Goal: Task Accomplishment & Management: Manage account settings

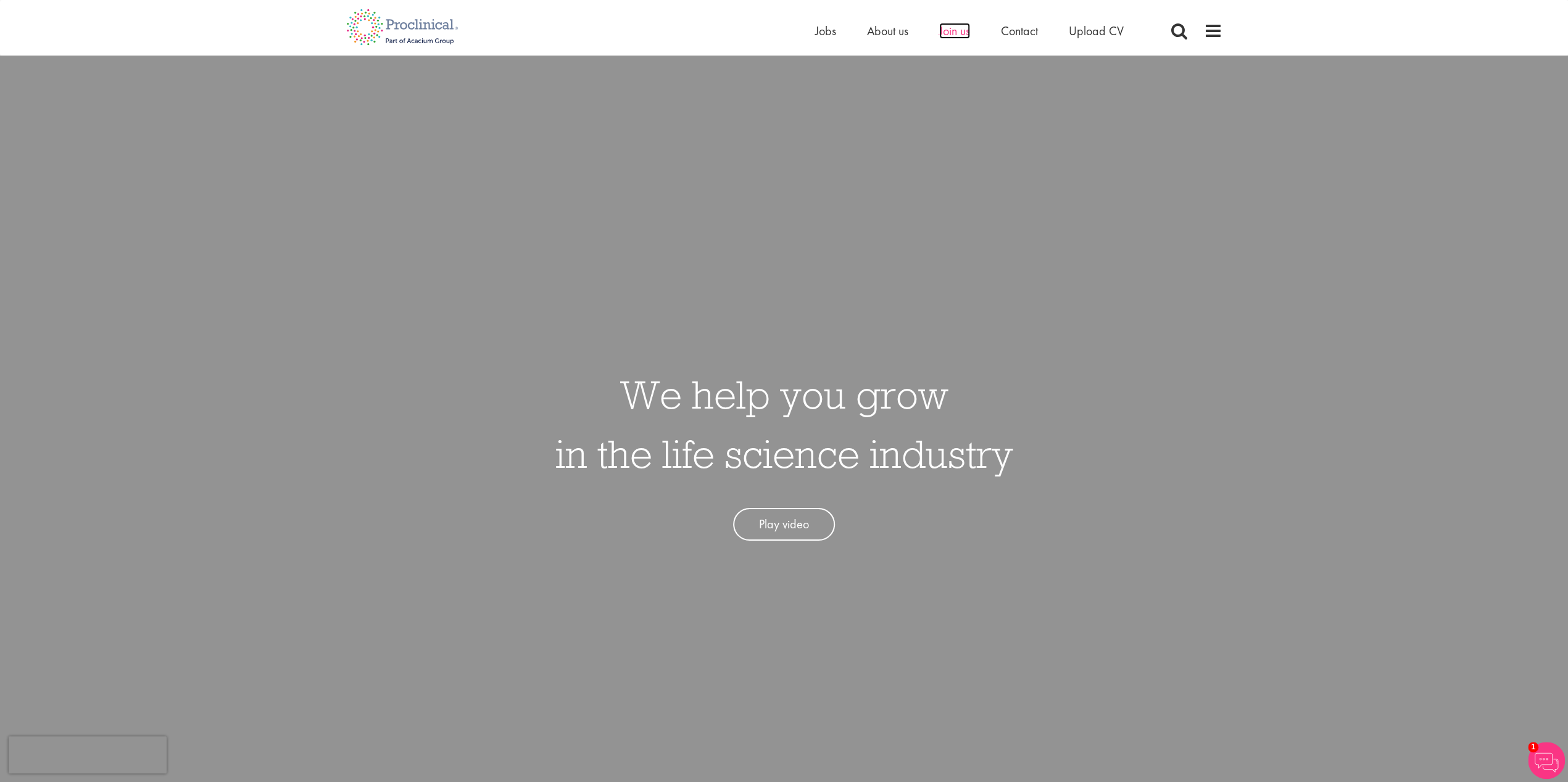
click at [949, 31] on span "Join us" at bounding box center [955, 31] width 31 height 16
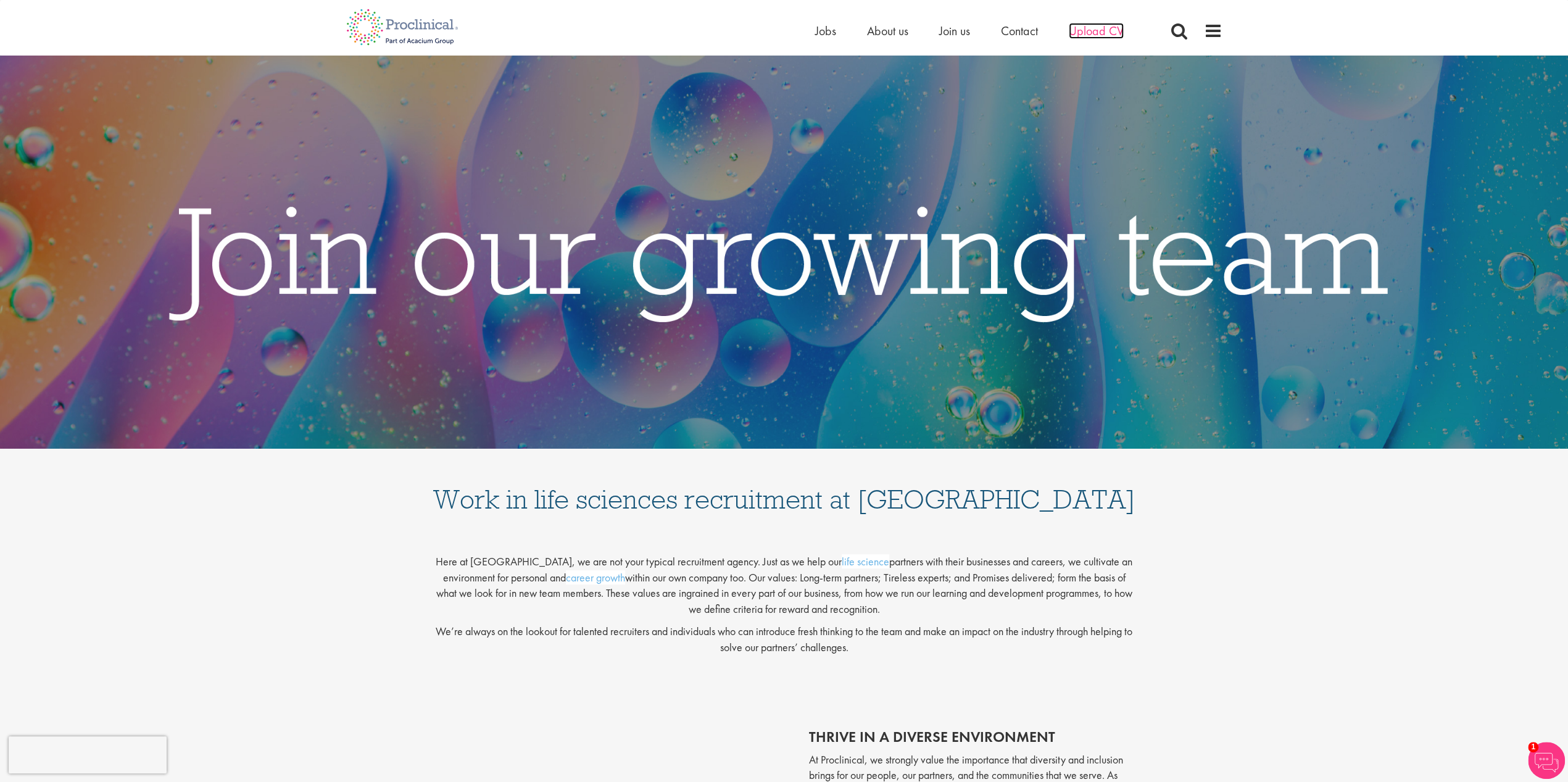
click at [1106, 31] on span "Upload CV" at bounding box center [1096, 31] width 55 height 16
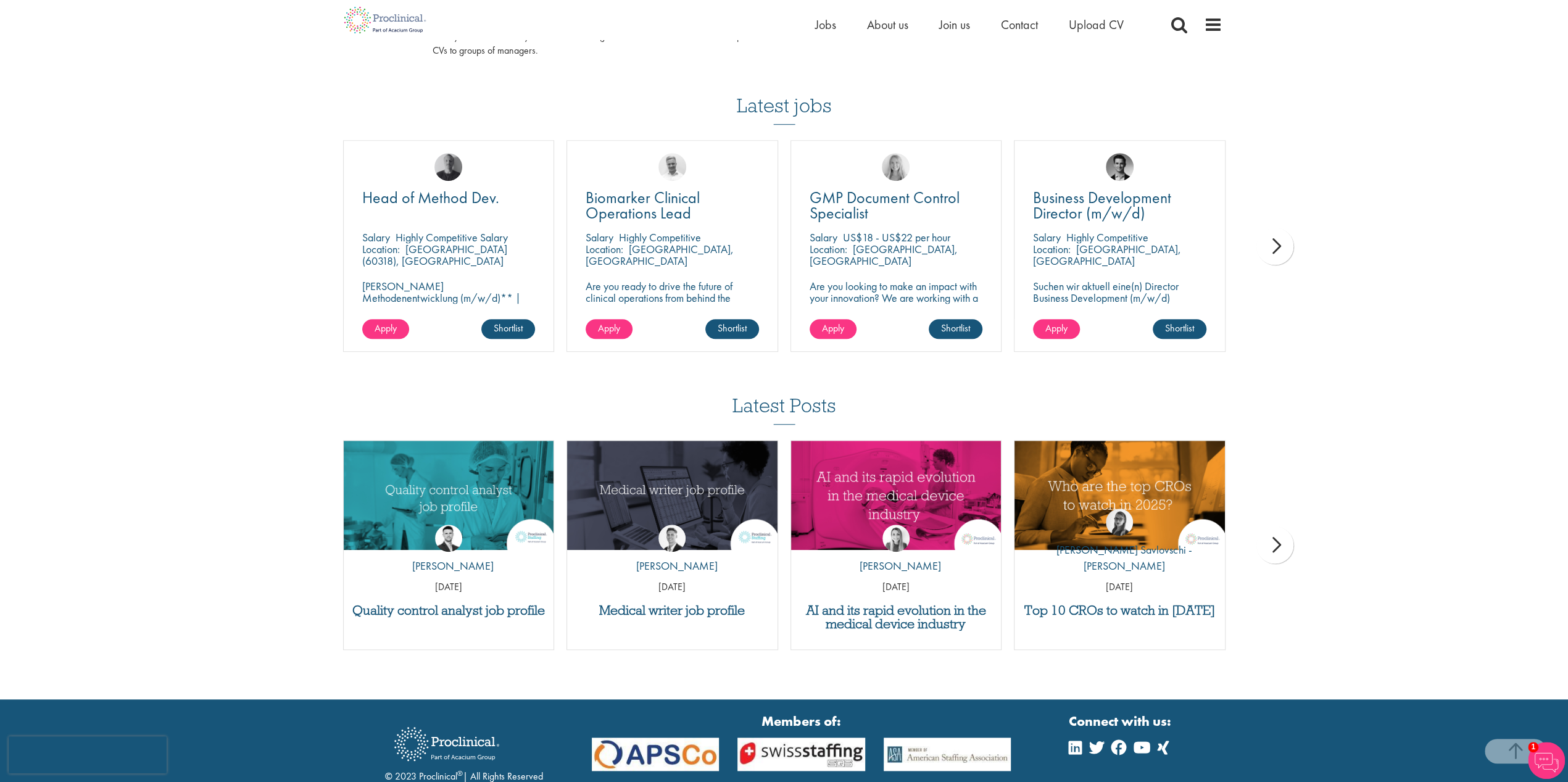
scroll to position [864, 0]
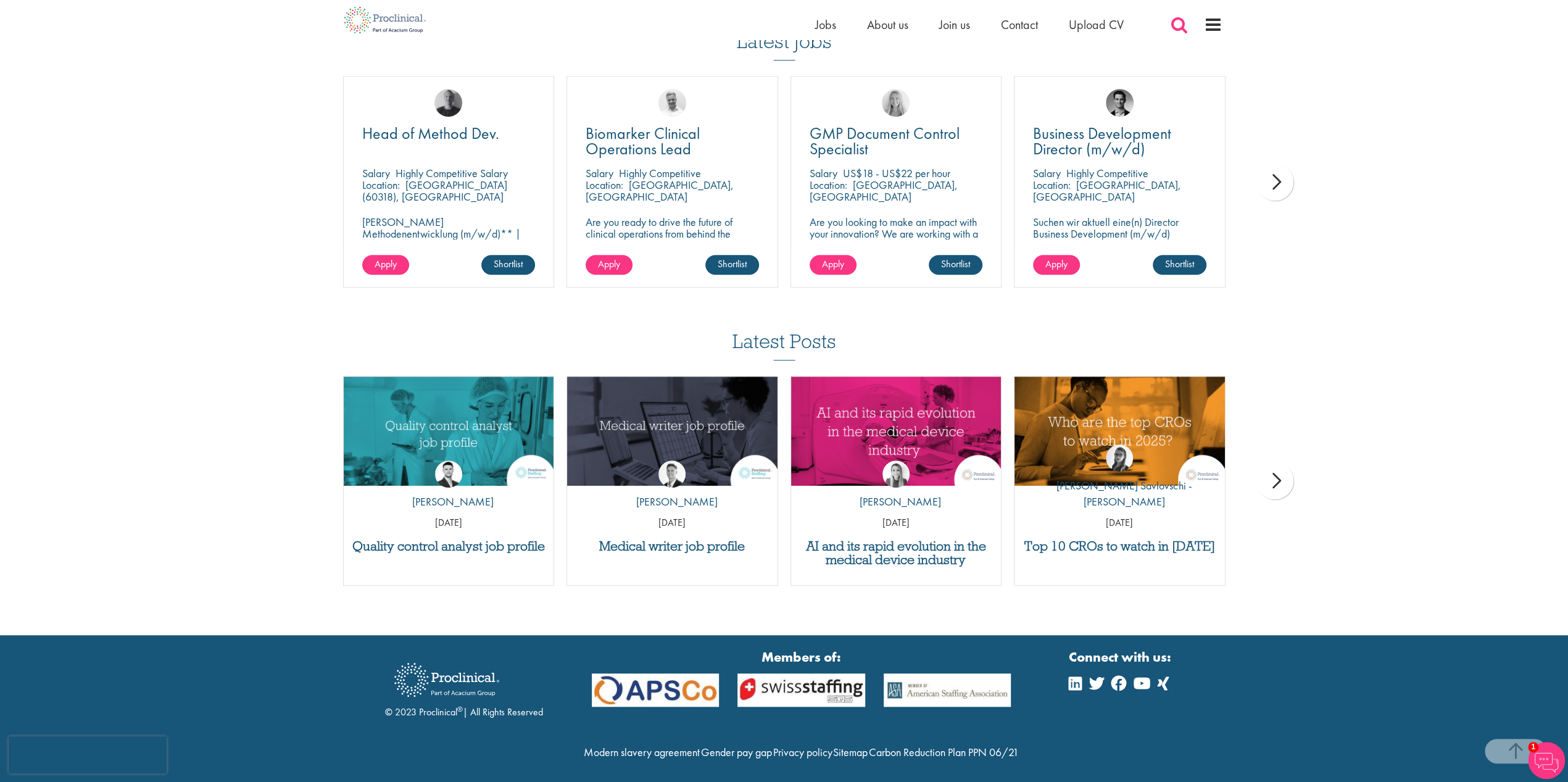
click at [1184, 26] on span at bounding box center [1179, 25] width 19 height 19
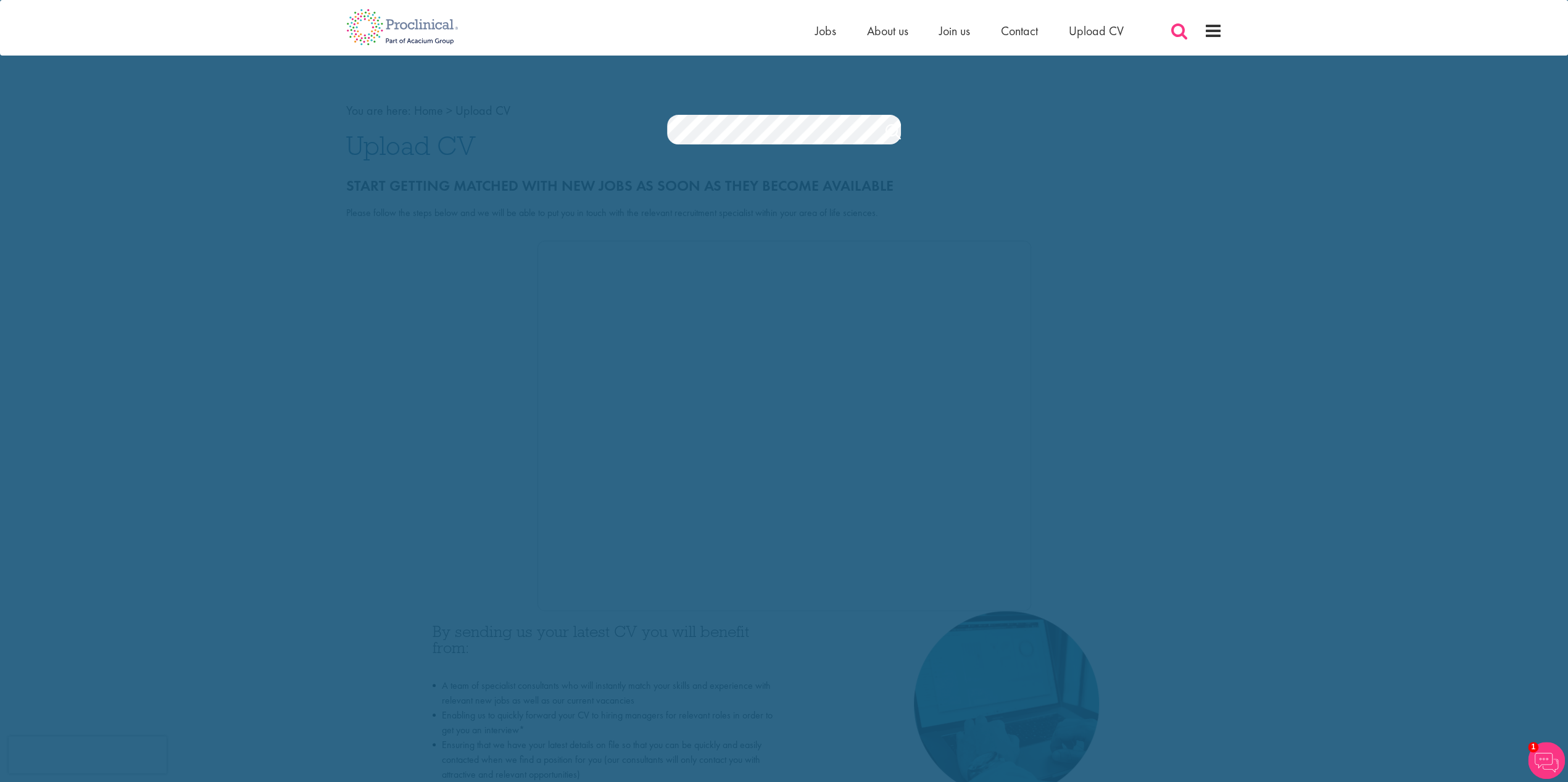
scroll to position [0, 0]
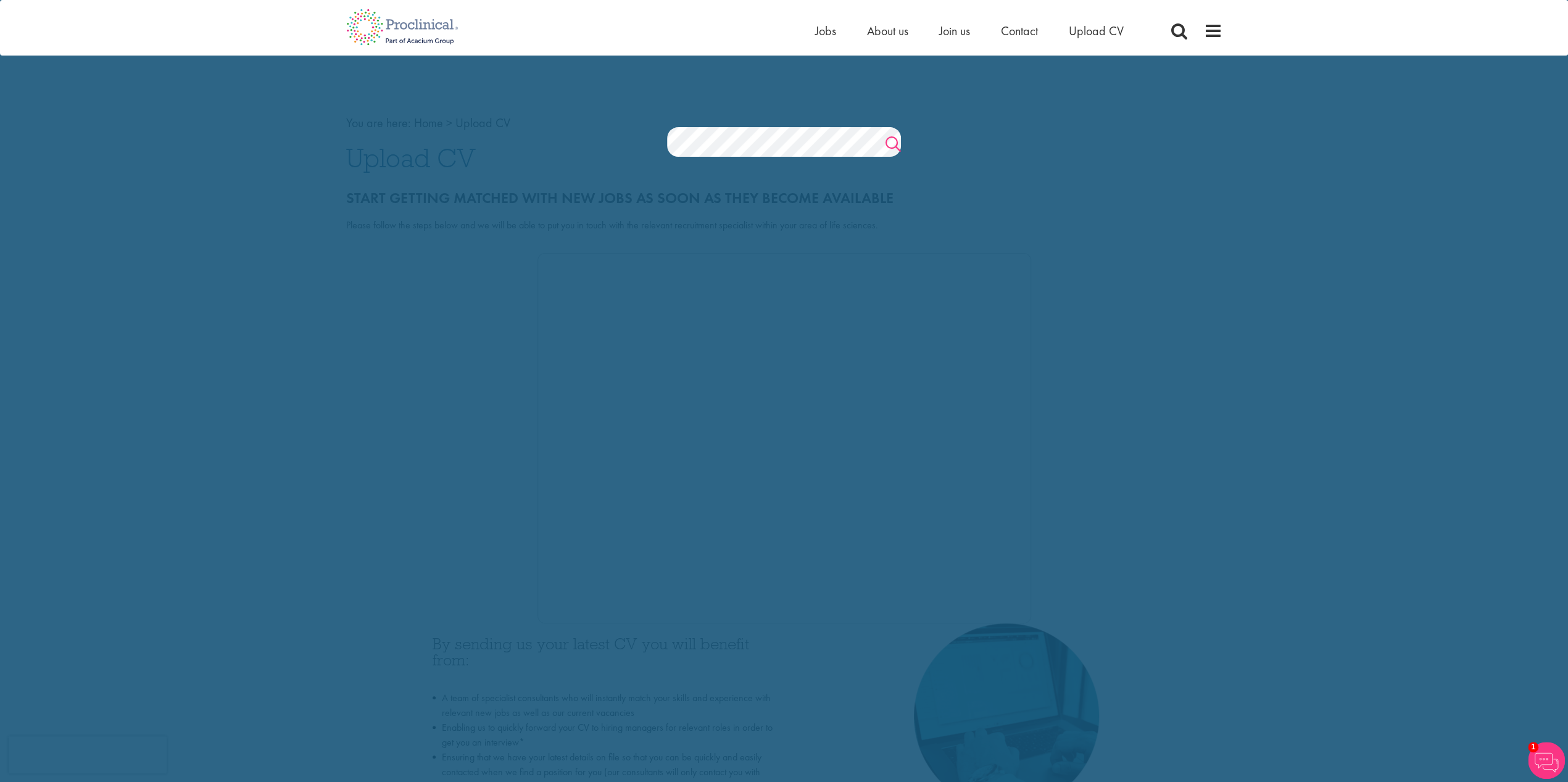
click at [891, 142] on link "Search" at bounding box center [893, 146] width 16 height 25
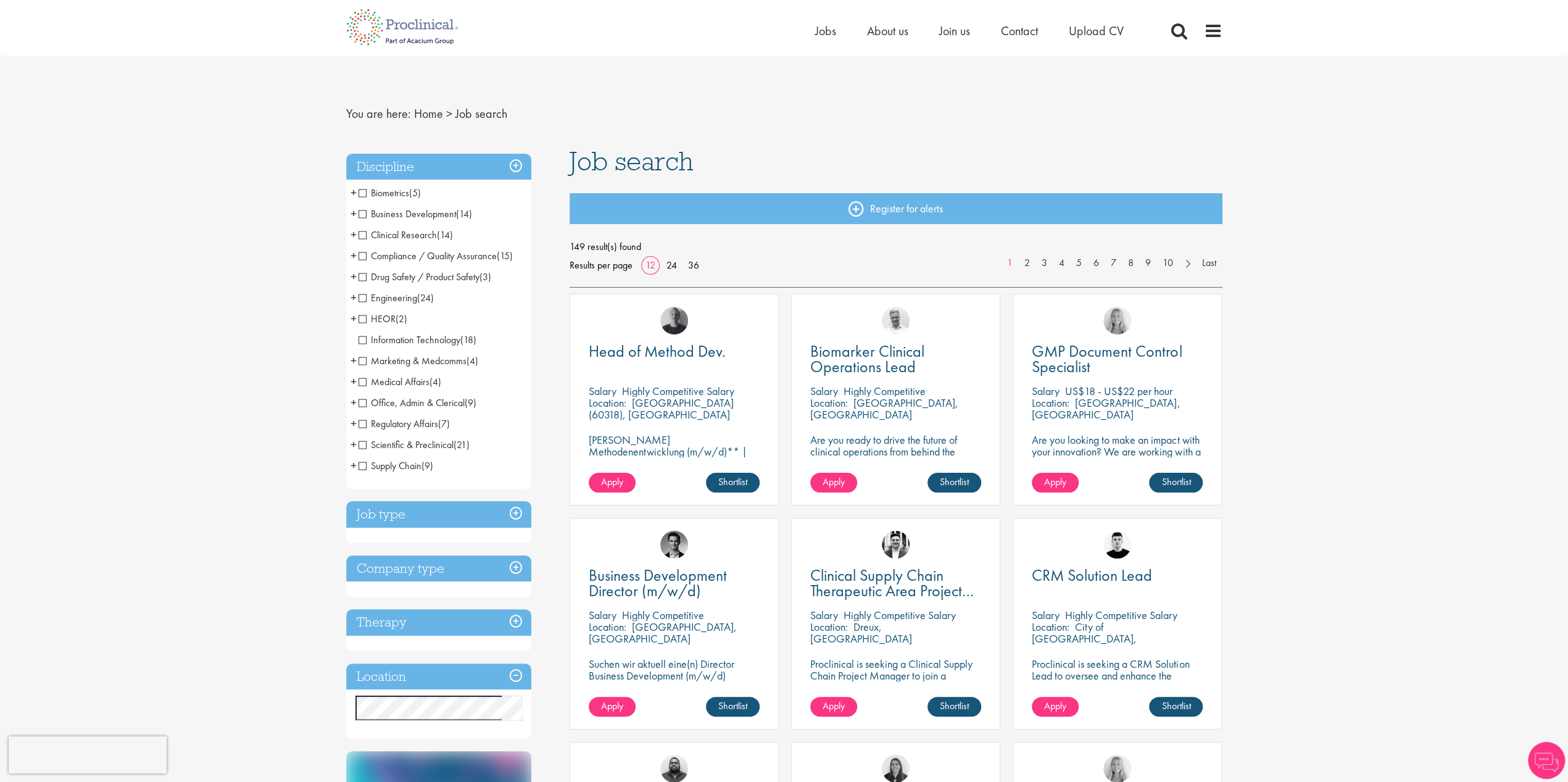
click at [369, 378] on span "Medical Affairs" at bounding box center [394, 381] width 71 height 13
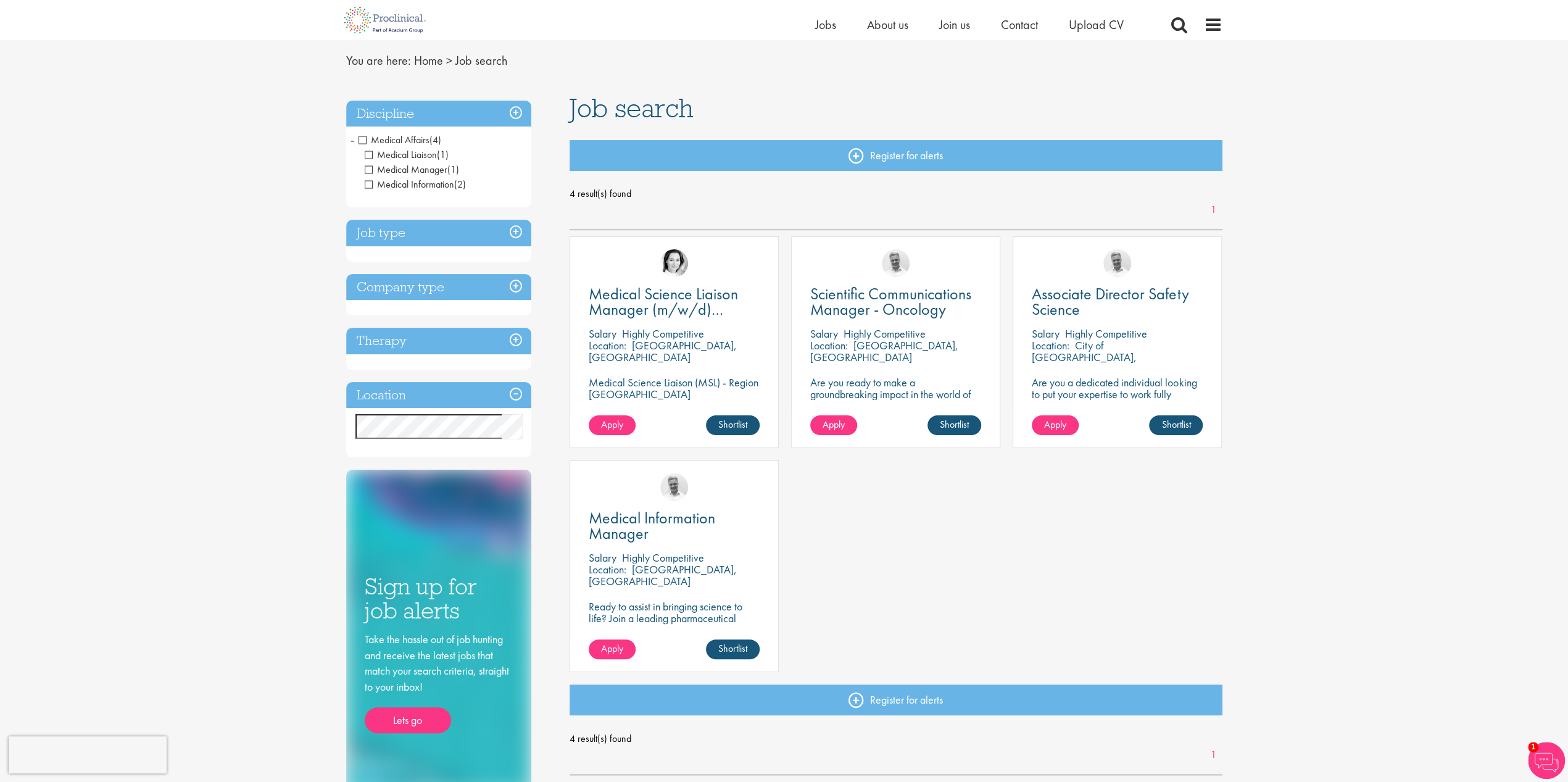
scroll to position [62, 0]
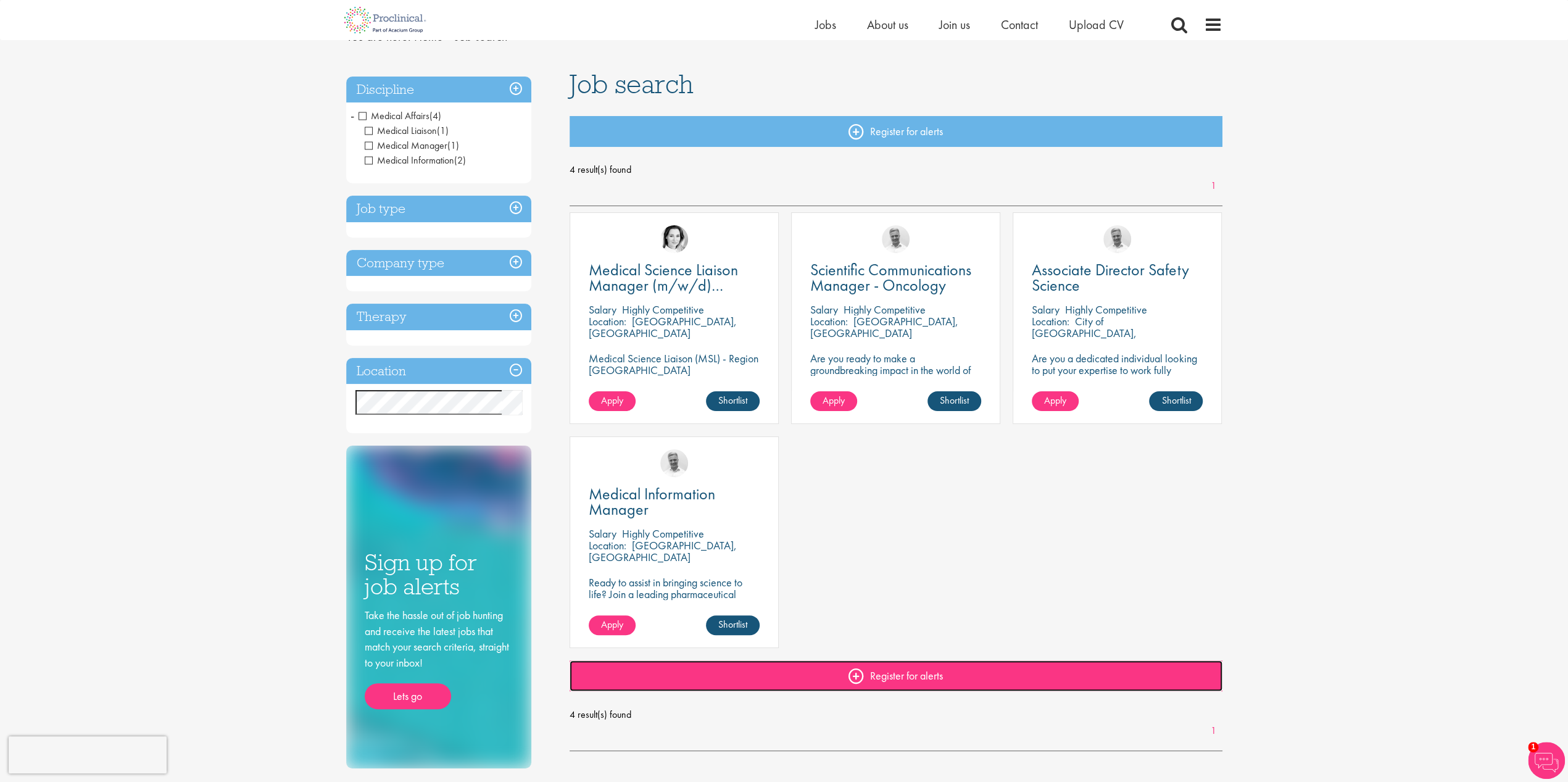
click at [852, 677] on link "Register for alerts" at bounding box center [896, 676] width 653 height 31
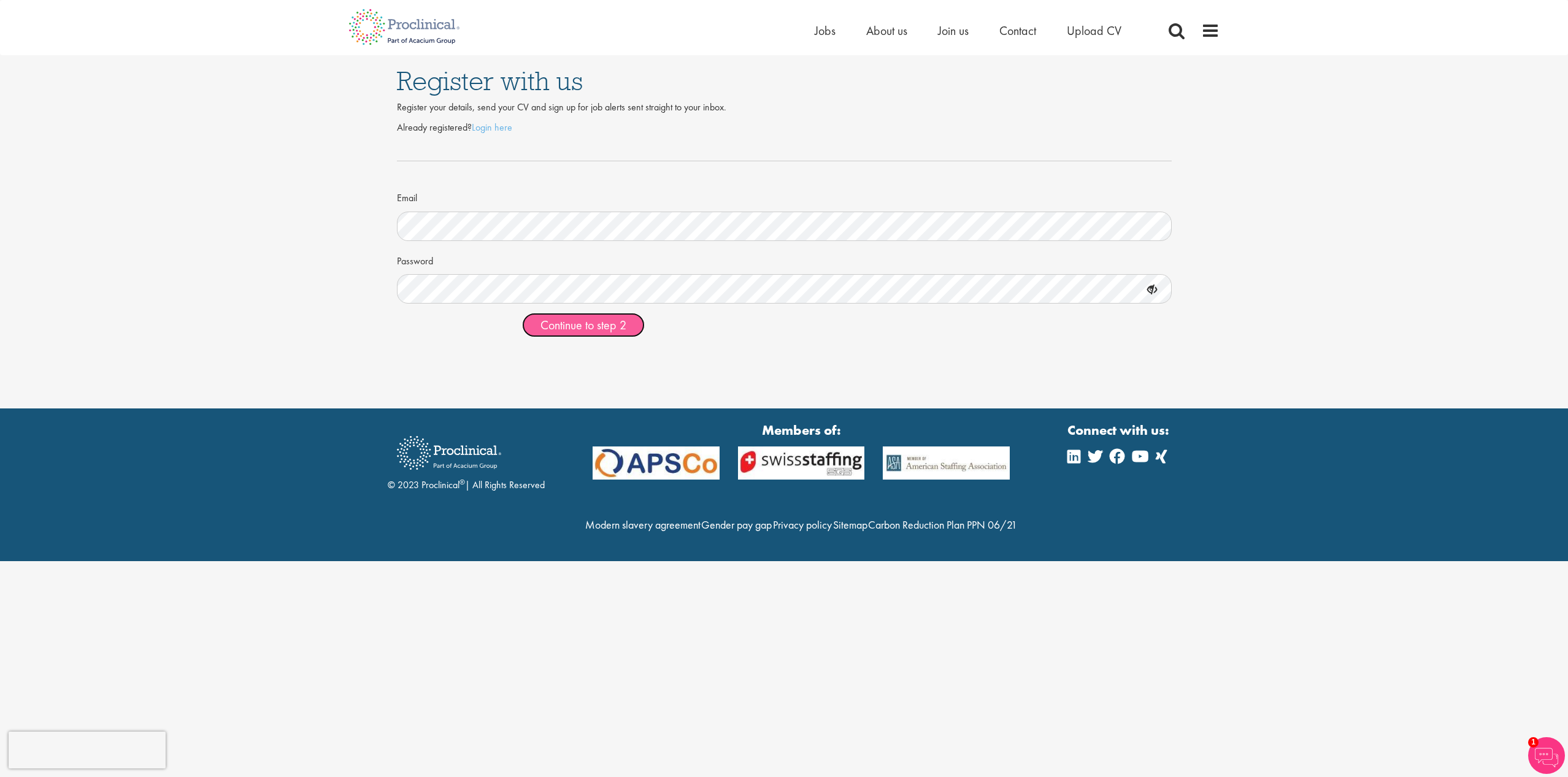
click at [565, 333] on button "Continue to step 2" at bounding box center [583, 325] width 122 height 25
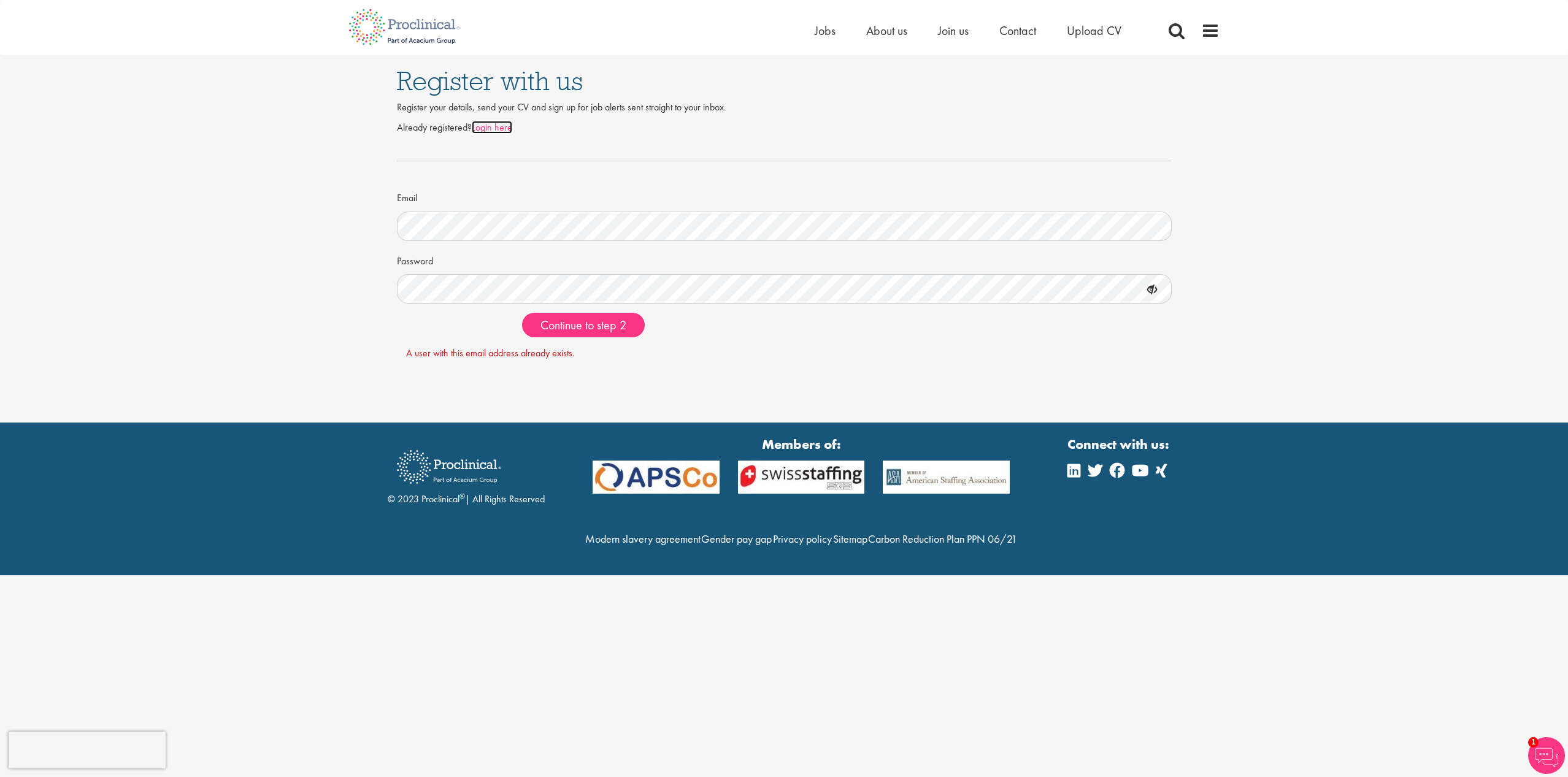
click at [493, 130] on link "Login here" at bounding box center [492, 127] width 40 height 13
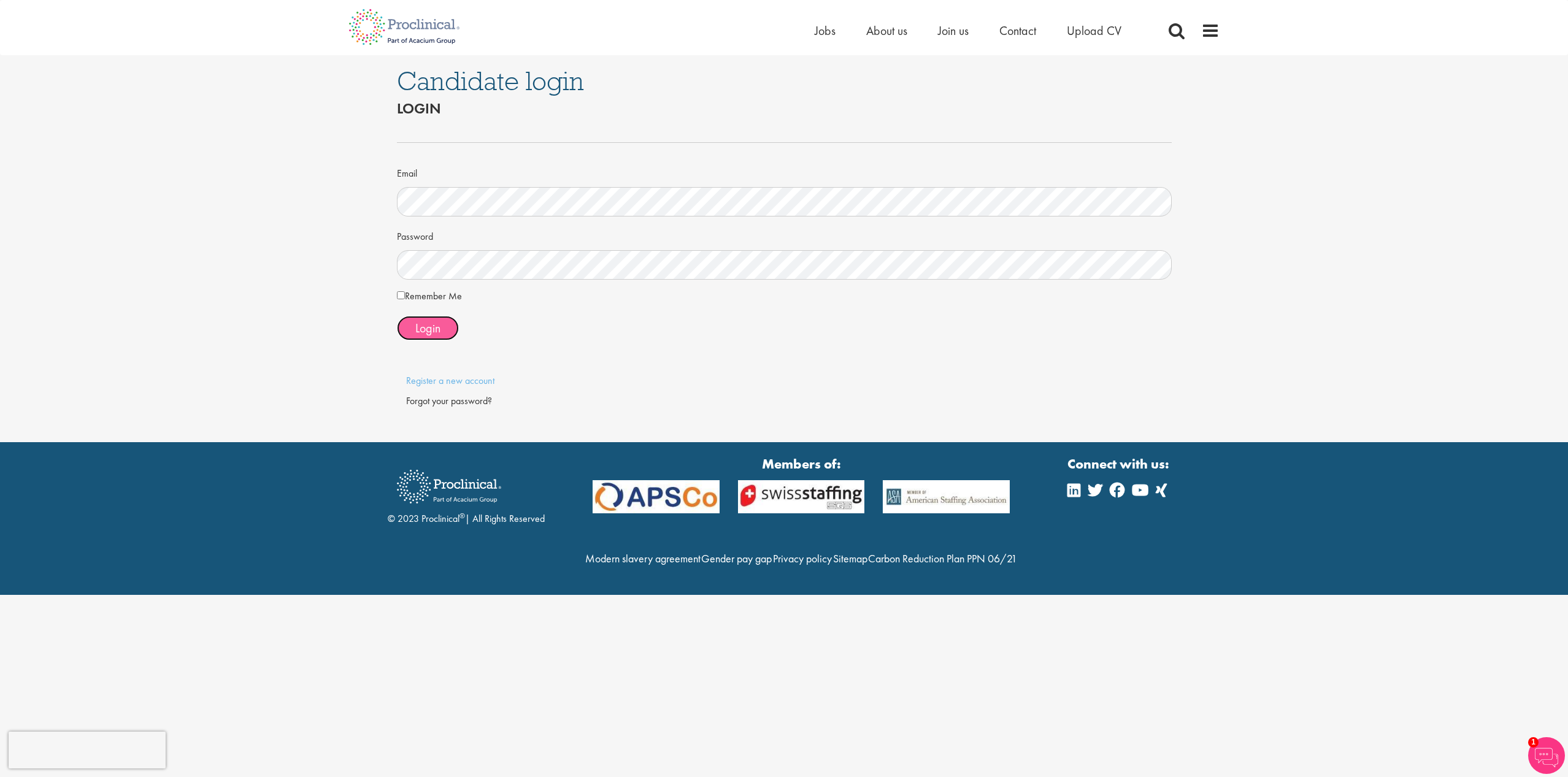
click at [423, 333] on span "Login" at bounding box center [428, 328] width 25 height 16
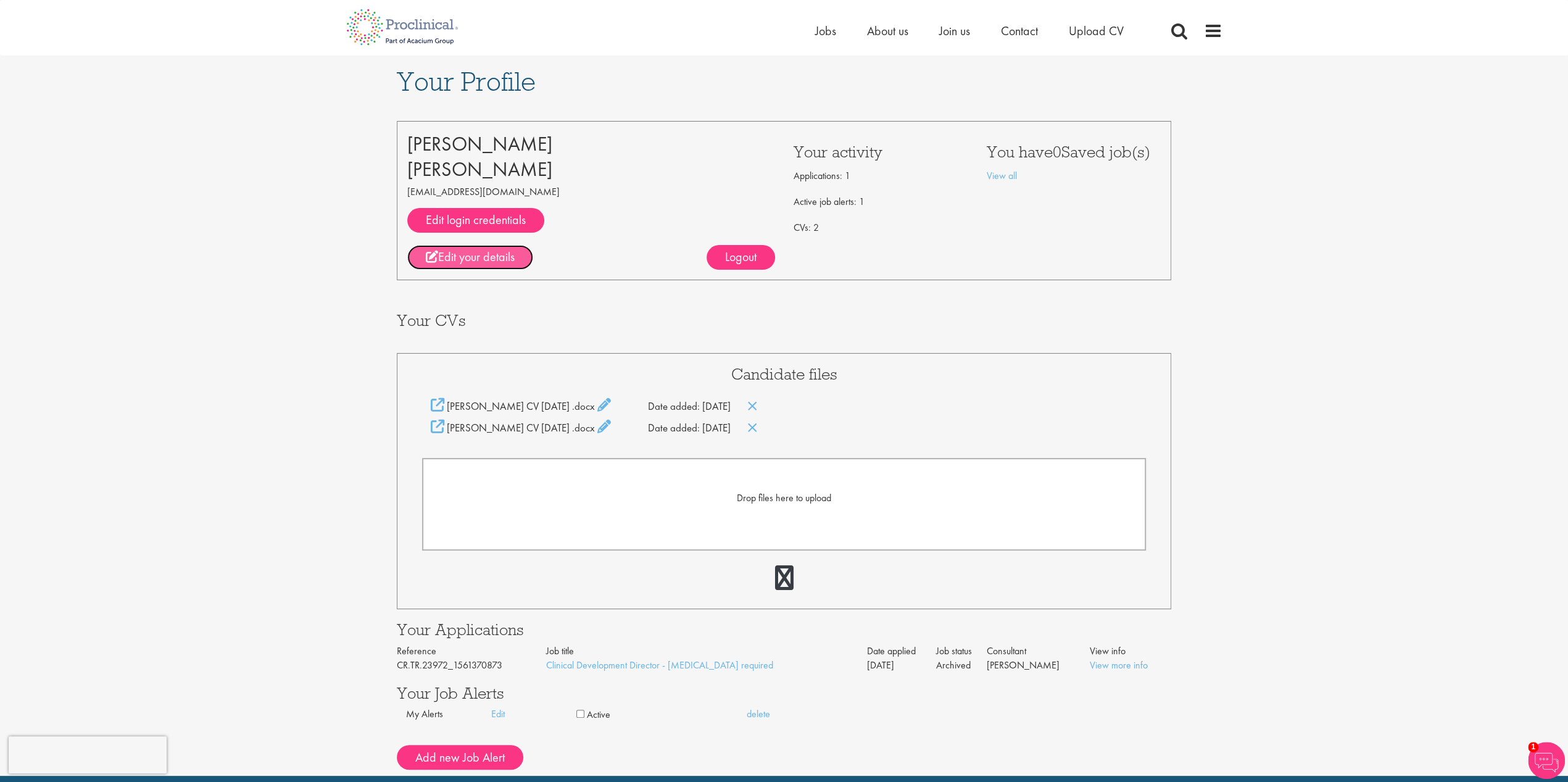
click at [483, 254] on link "Edit your details" at bounding box center [470, 258] width 126 height 25
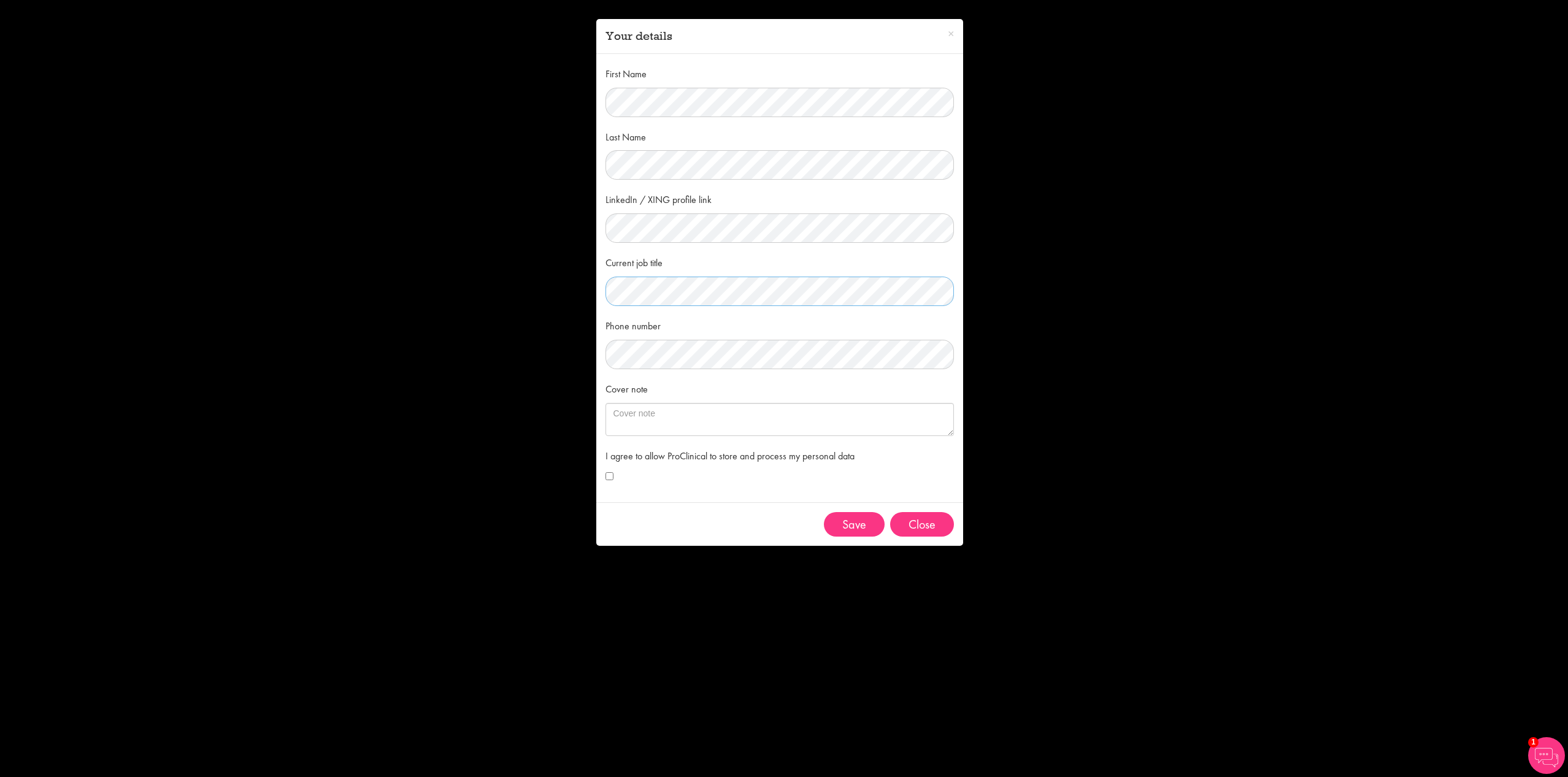
click at [463, 267] on div "× Your details First Name Last Name LinkedIn / XING profile link Current job ti…" at bounding box center [784, 388] width 1568 height 777
click at [667, 420] on textarea "Cover note" at bounding box center [779, 420] width 348 height 33
click at [698, 407] on textarea "Cover note" at bounding box center [780, 420] width 348 height 33
paste textarea "Strategic clinical development leader and board-certified neurologist with 15+ …"
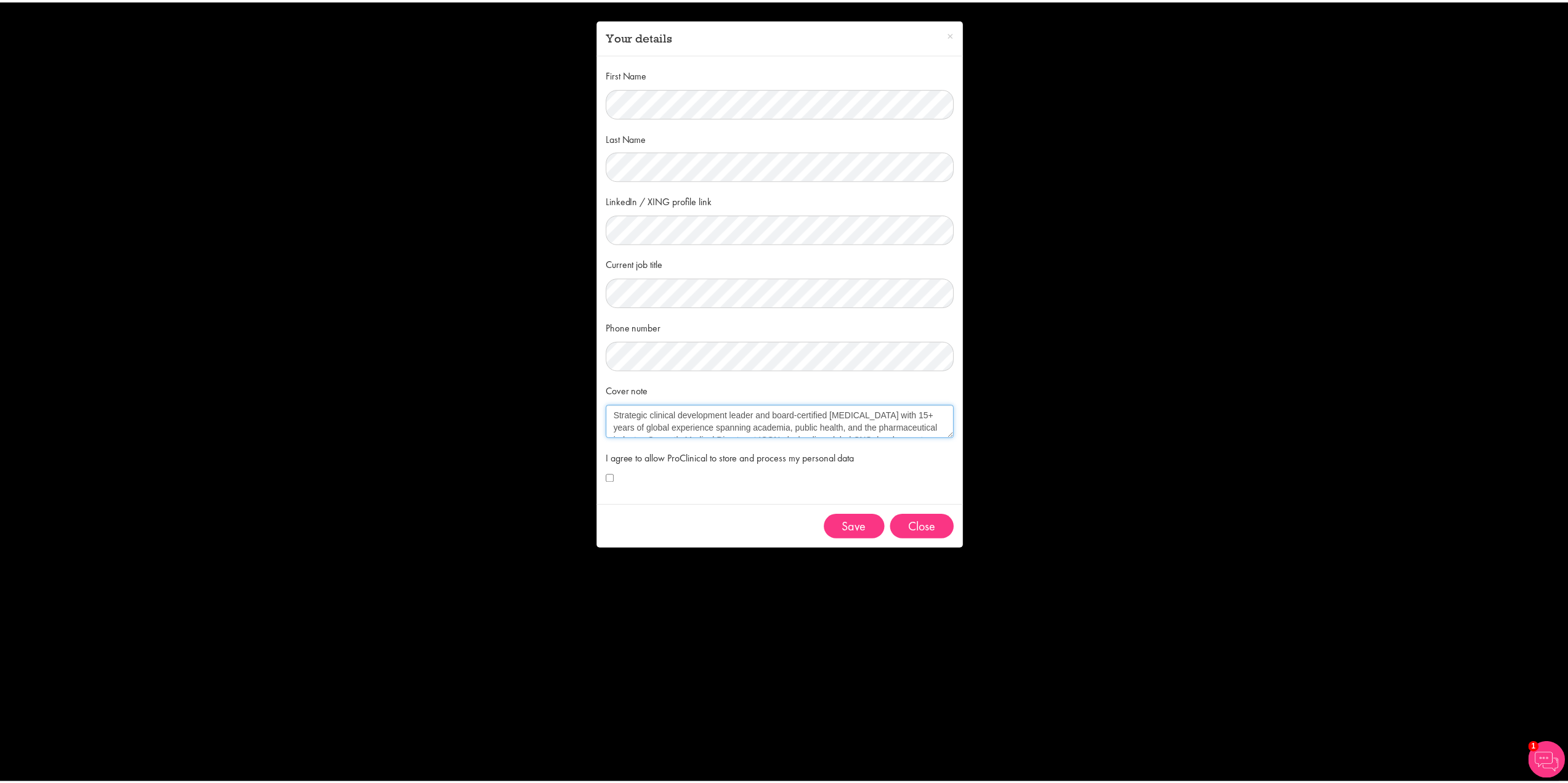
scroll to position [69, 0]
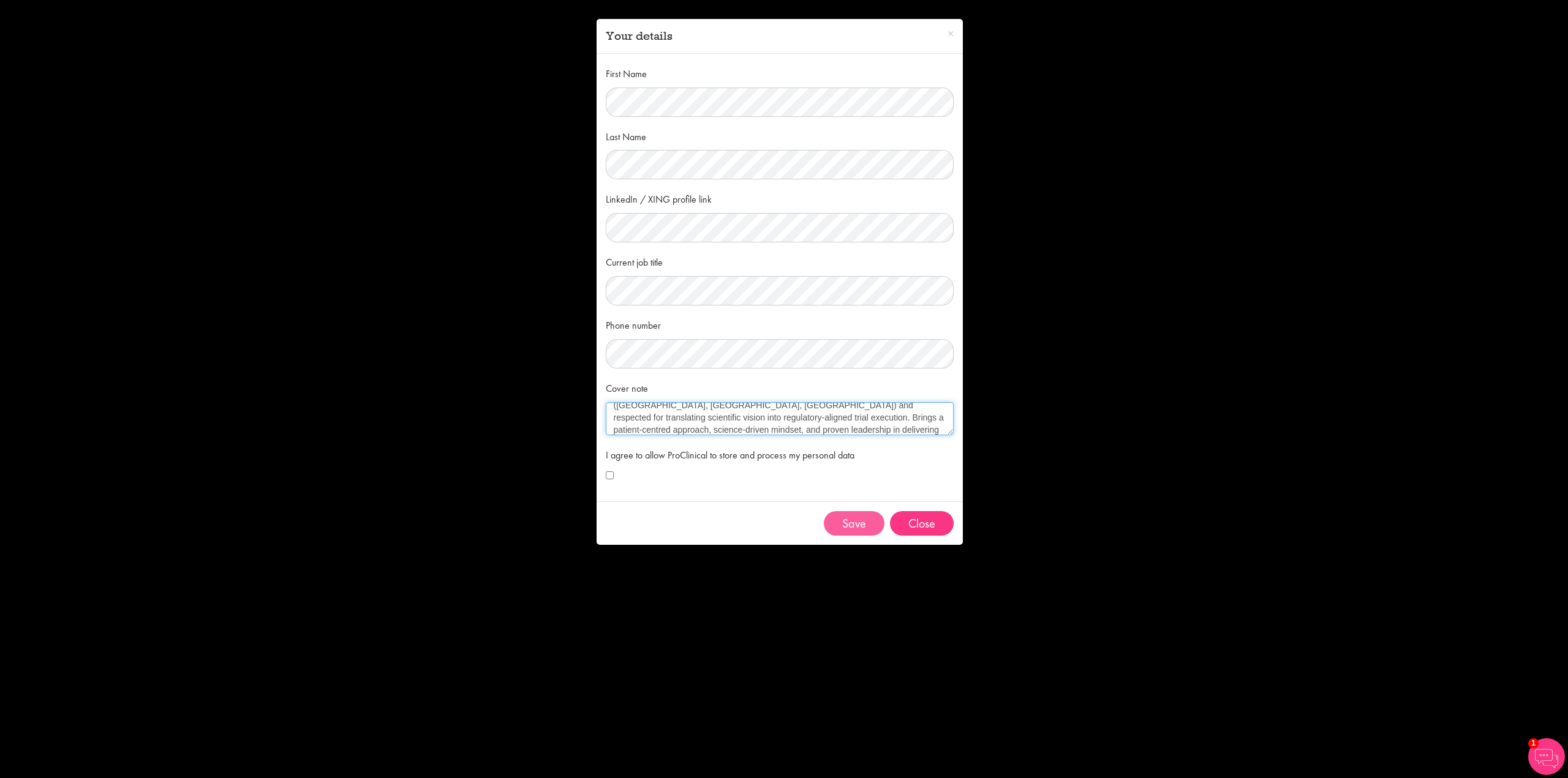
type textarea "Strategic clinical development leader and board-certified neurologist with 15+ …"
click at [859, 524] on button "Save" at bounding box center [854, 523] width 60 height 25
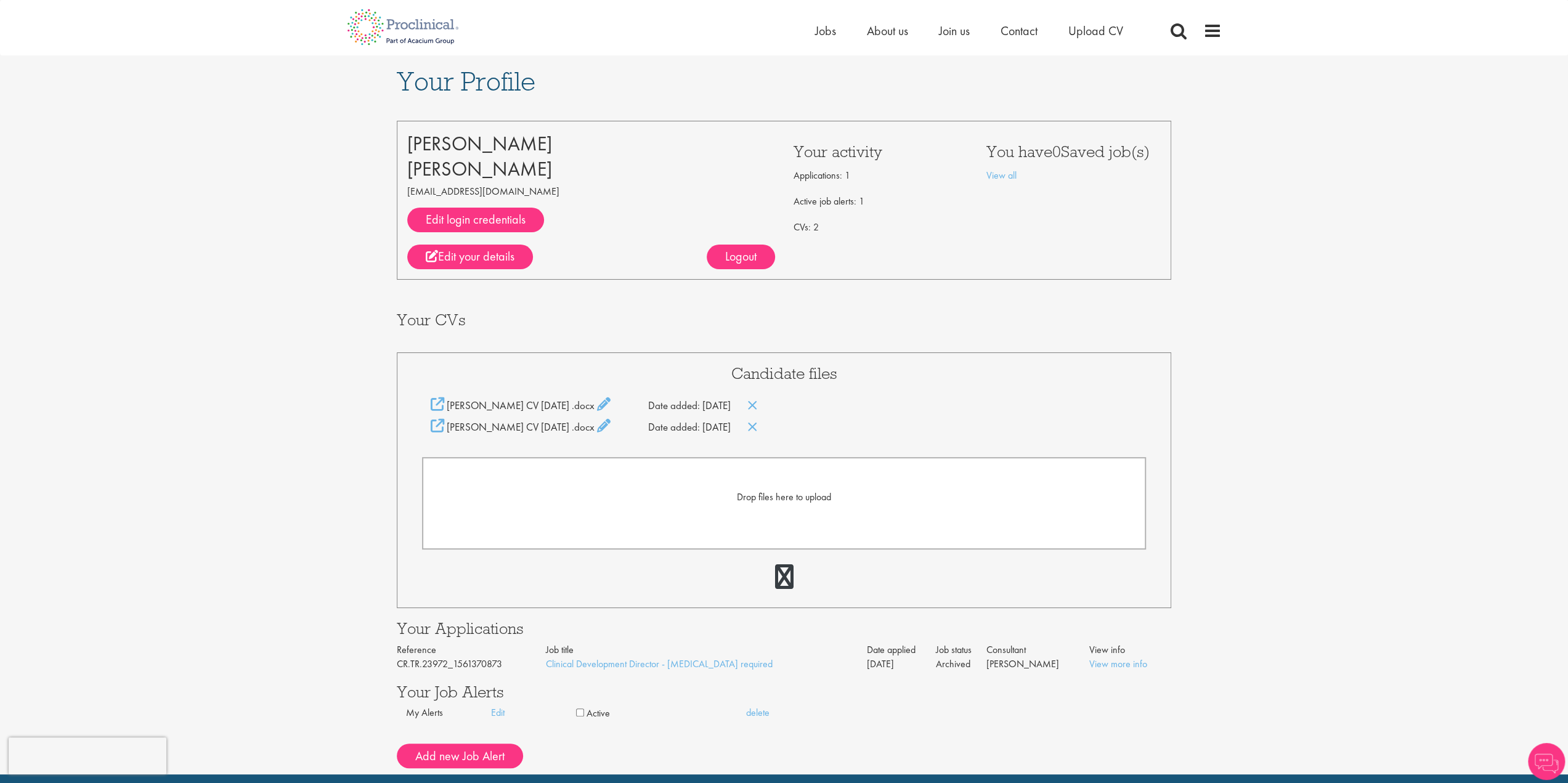
click at [822, 508] on form "Drop files here to upload" at bounding box center [784, 503] width 725 height 93
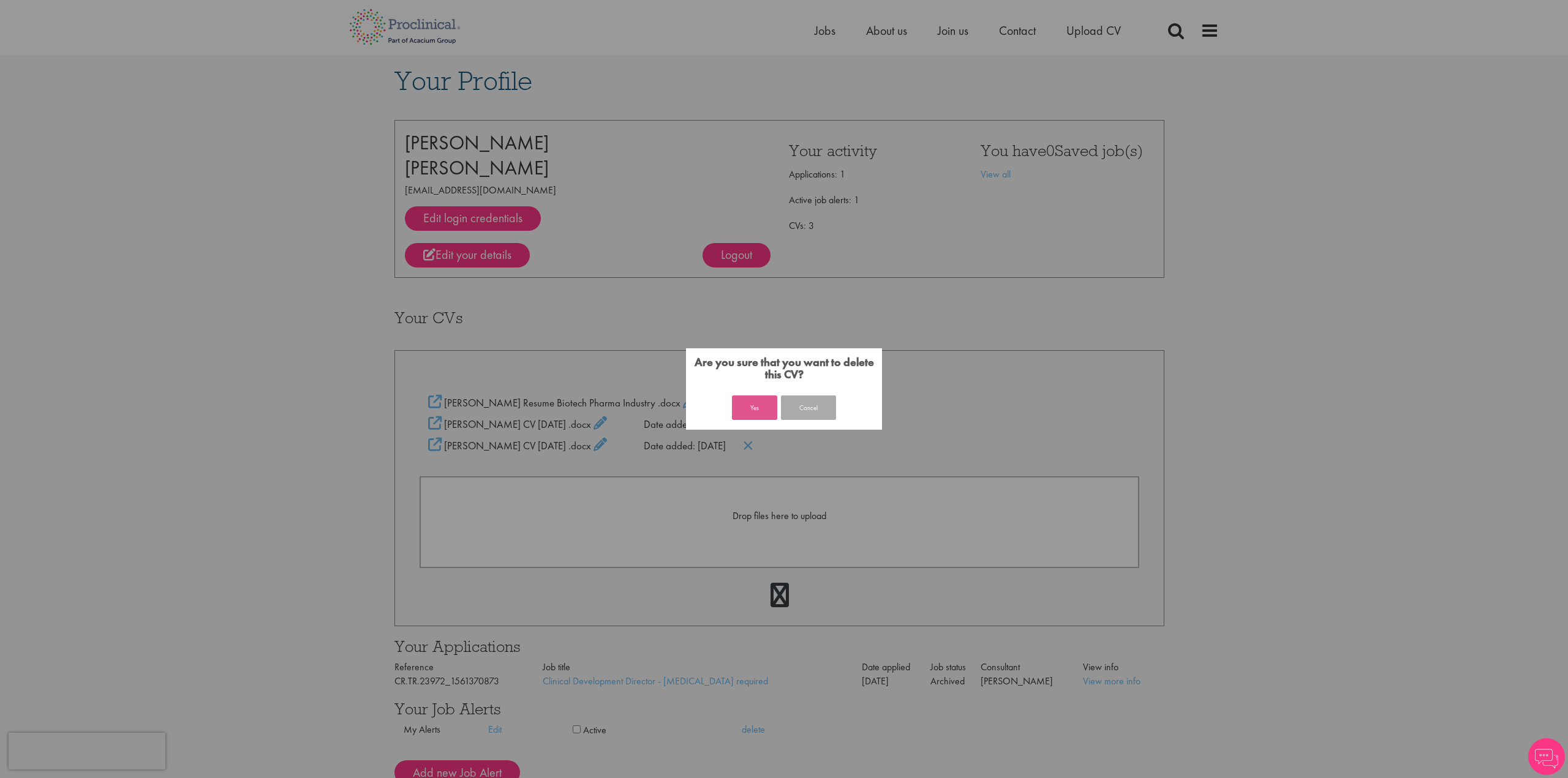
click at [757, 404] on button "Yes" at bounding box center [754, 408] width 45 height 25
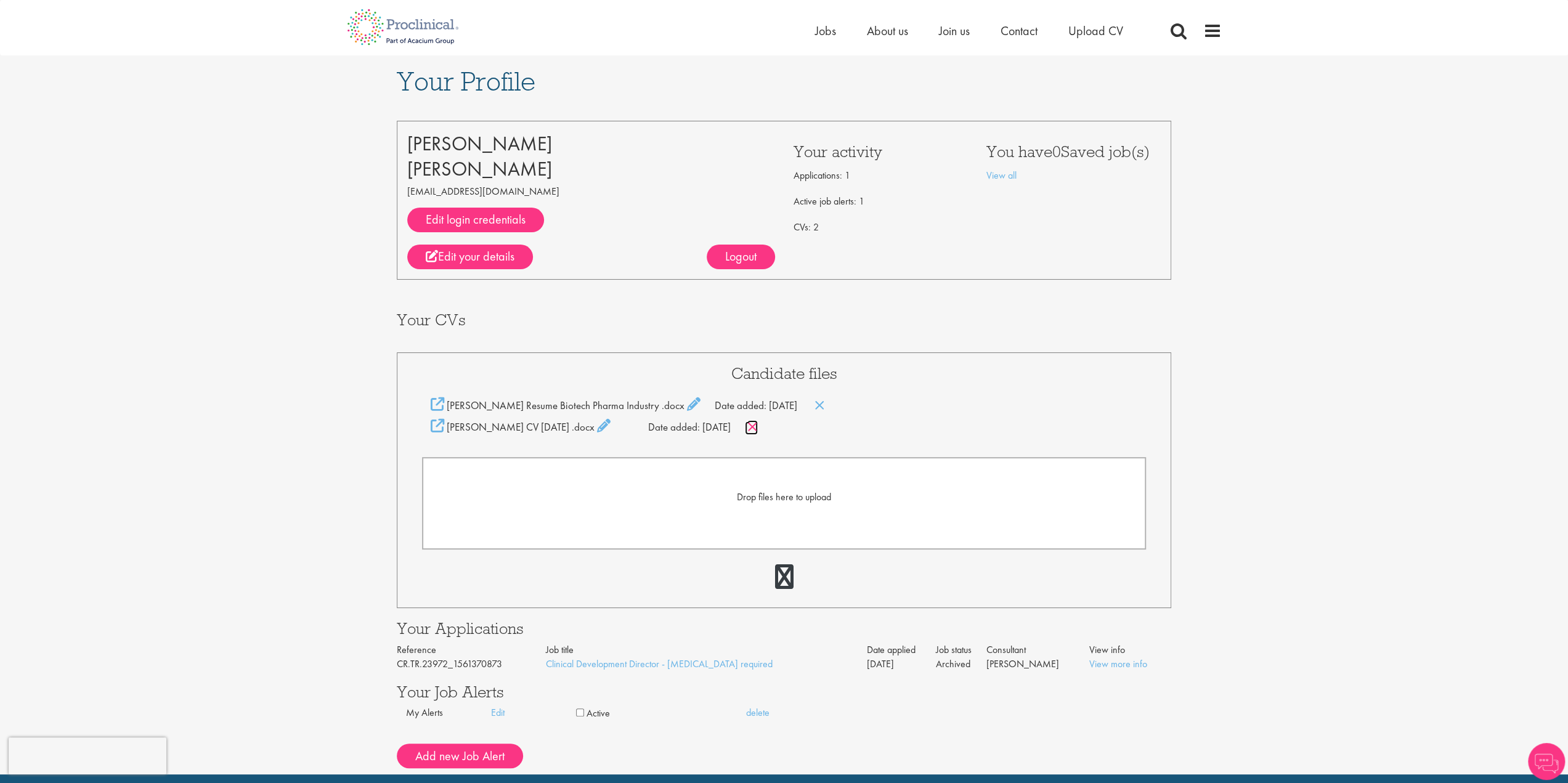
click at [758, 425] on icon at bounding box center [752, 427] width 11 height 14
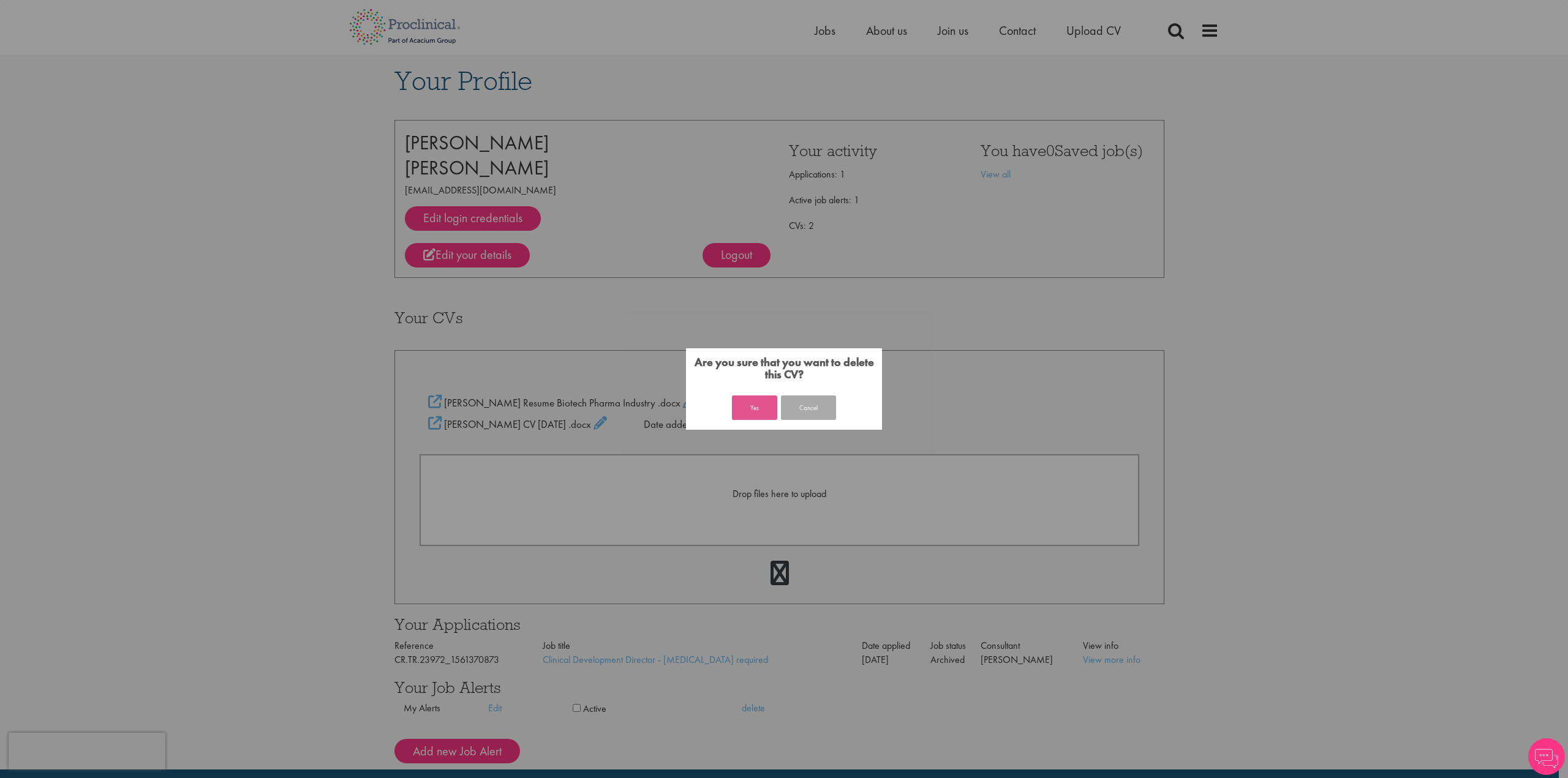
click at [758, 408] on button "Yes" at bounding box center [754, 408] width 45 height 25
